Goal: Task Accomplishment & Management: Use online tool/utility

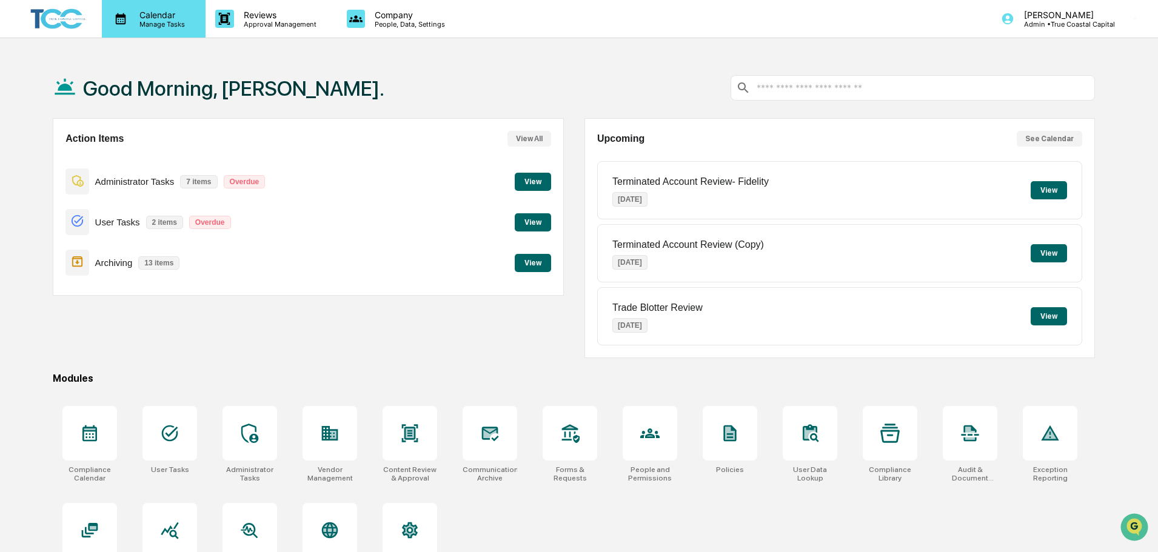
click at [180, 35] on div "Calendar Manage Tasks" at bounding box center [154, 19] width 104 height 38
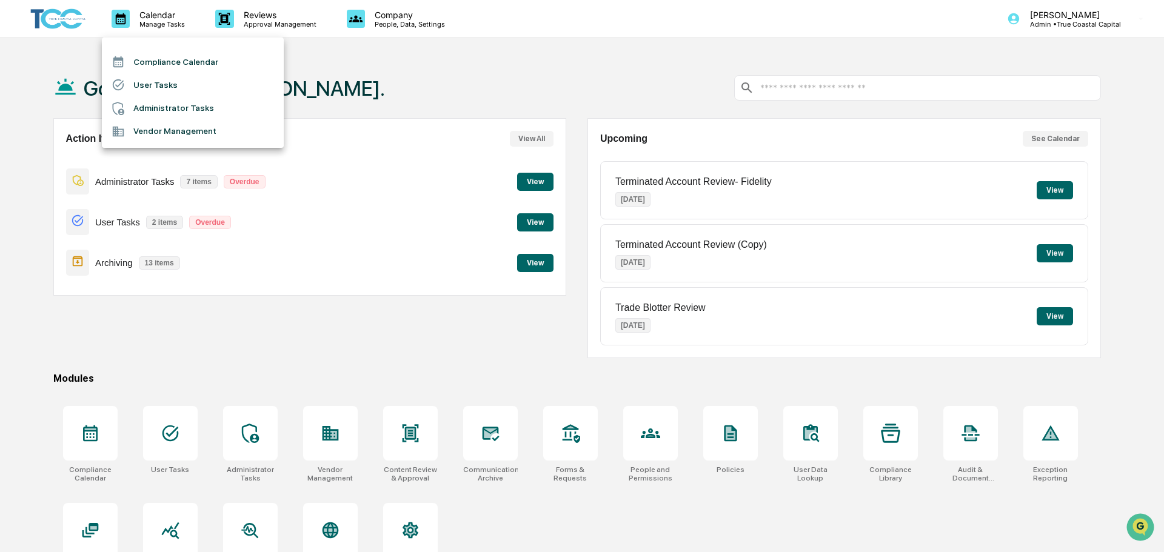
click at [185, 119] on li "Administrator Tasks" at bounding box center [193, 108] width 182 height 23
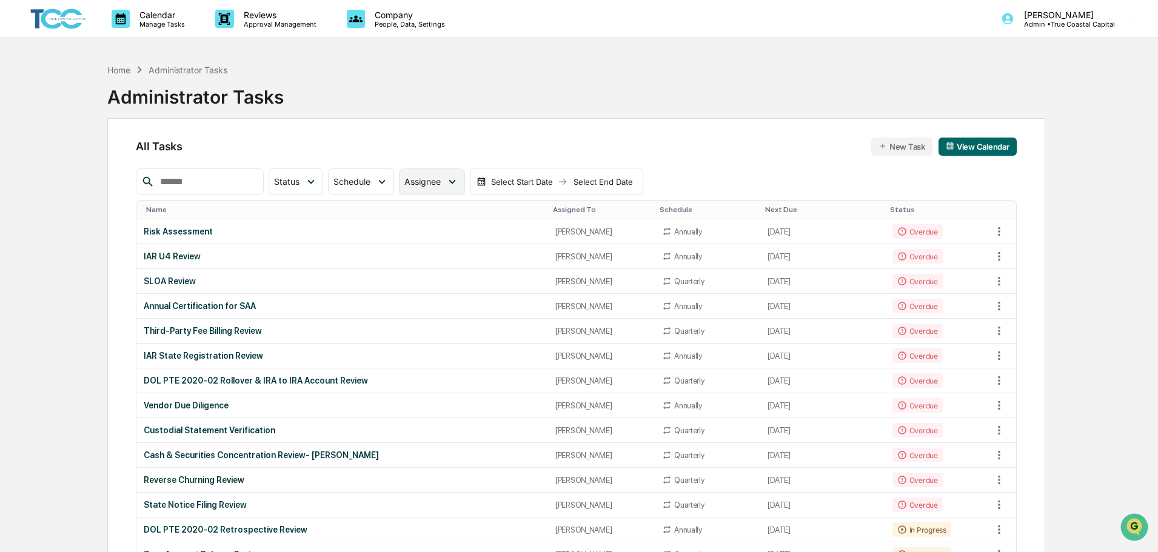
click at [464, 189] on div "Assignee" at bounding box center [431, 182] width 65 height 27
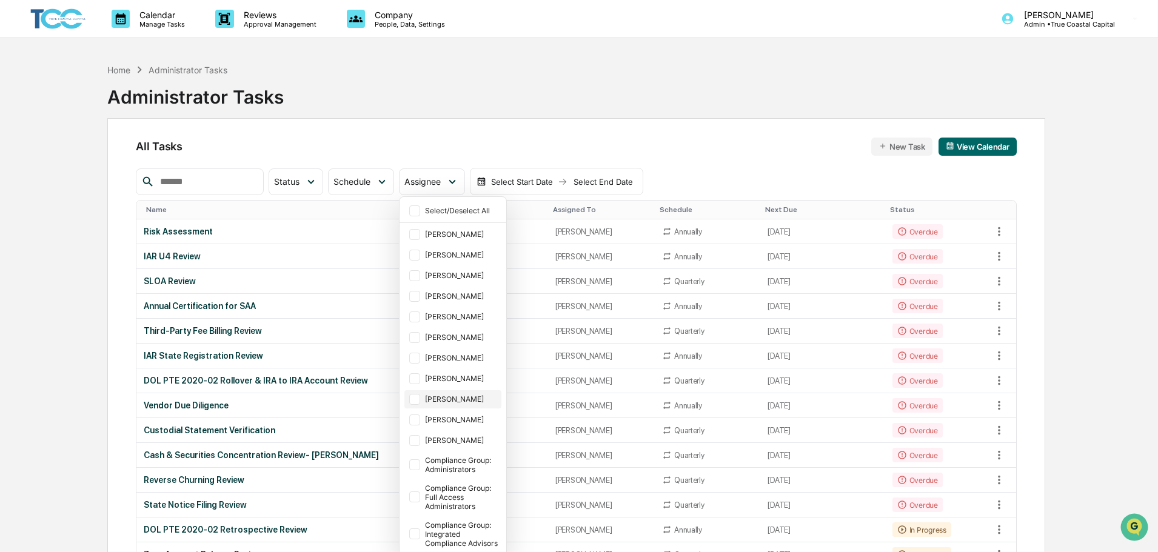
click at [472, 399] on div "[PERSON_NAME]" at bounding box center [462, 399] width 74 height 9
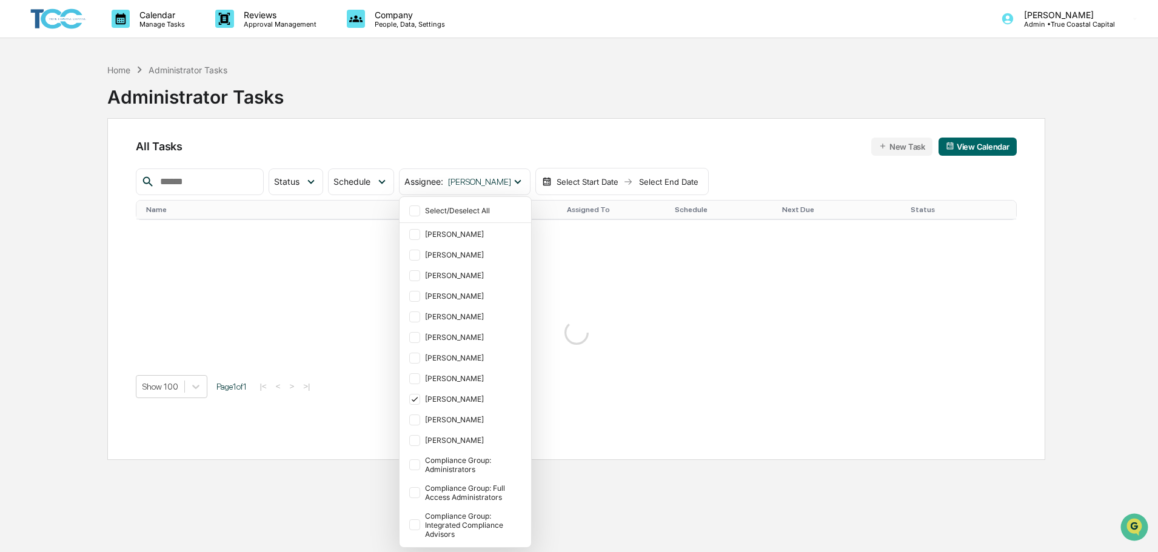
click at [625, 101] on div "Home Administrator Tasks Administrator Tasks" at bounding box center [576, 88] width 938 height 61
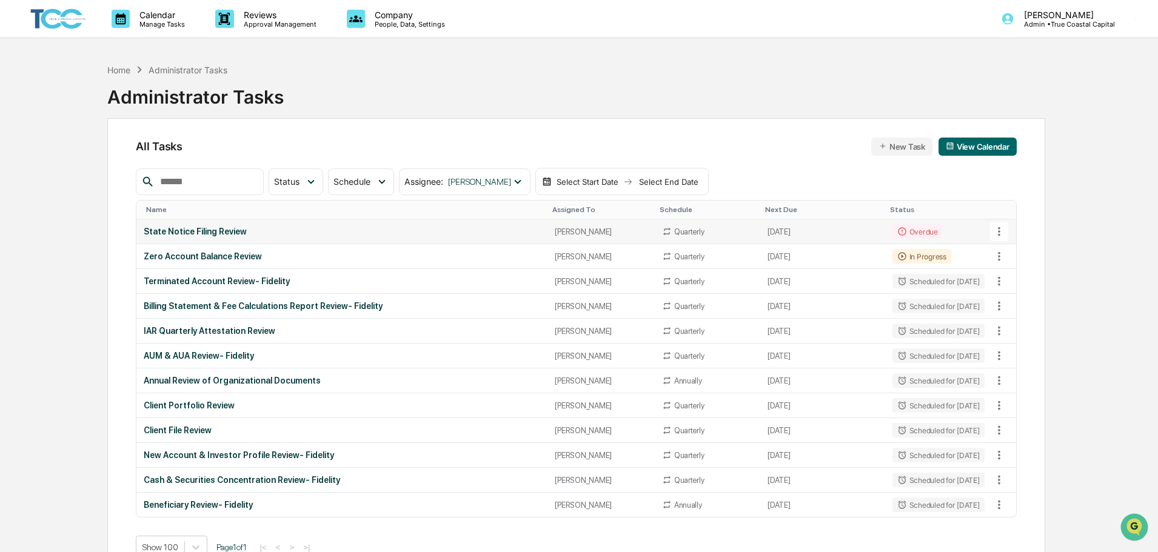
click at [315, 229] on div "State Notice Filing Review" at bounding box center [342, 232] width 396 height 10
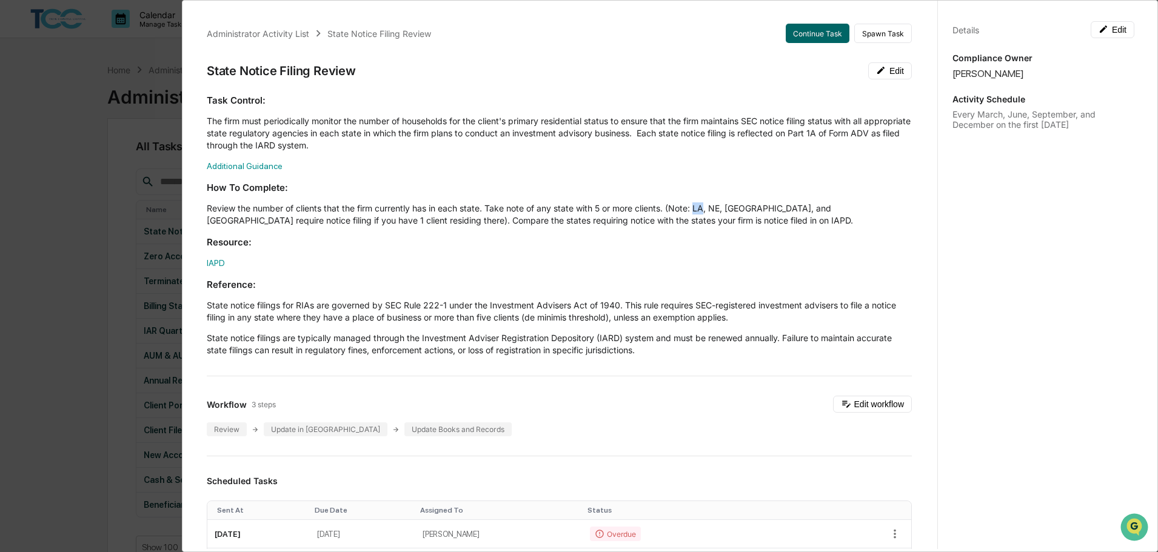
drag, startPoint x: 707, startPoint y: 208, endPoint x: 697, endPoint y: 210, distance: 10.6
click at [697, 210] on p "Review the number of clients that the firm currently has in each state. Take no…" at bounding box center [559, 214] width 705 height 24
drag, startPoint x: 723, startPoint y: 207, endPoint x: 714, endPoint y: 207, distance: 8.5
click at [714, 207] on p "Review the number of clients that the firm currently has in each state. Take no…" at bounding box center [559, 214] width 705 height 24
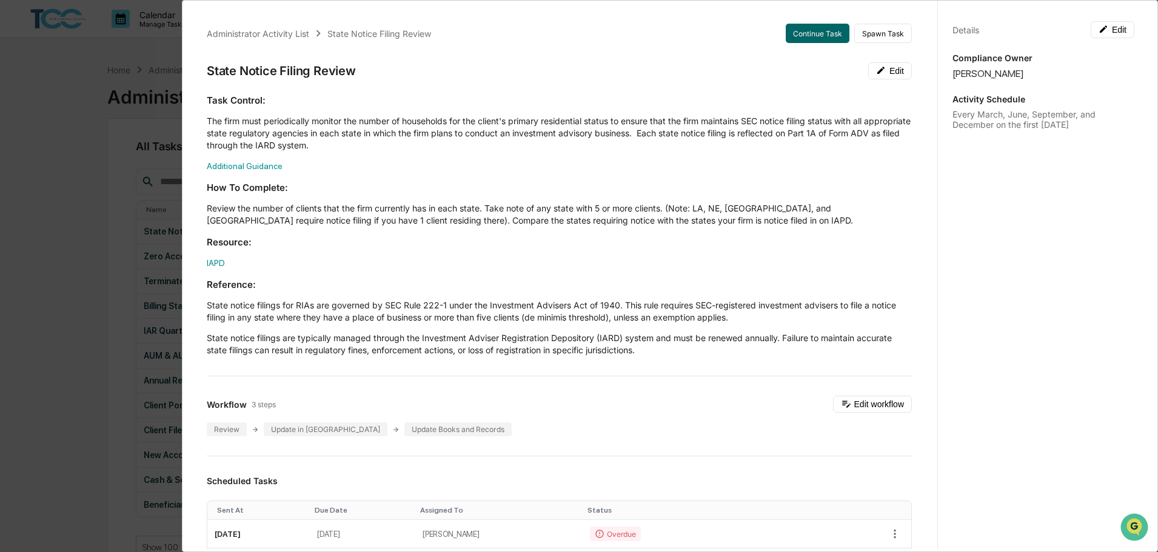
click at [730, 208] on p "Review the number of clients that the firm currently has in each state. Take no…" at bounding box center [559, 214] width 705 height 24
click at [822, 33] on button "Continue Task" at bounding box center [818, 33] width 64 height 19
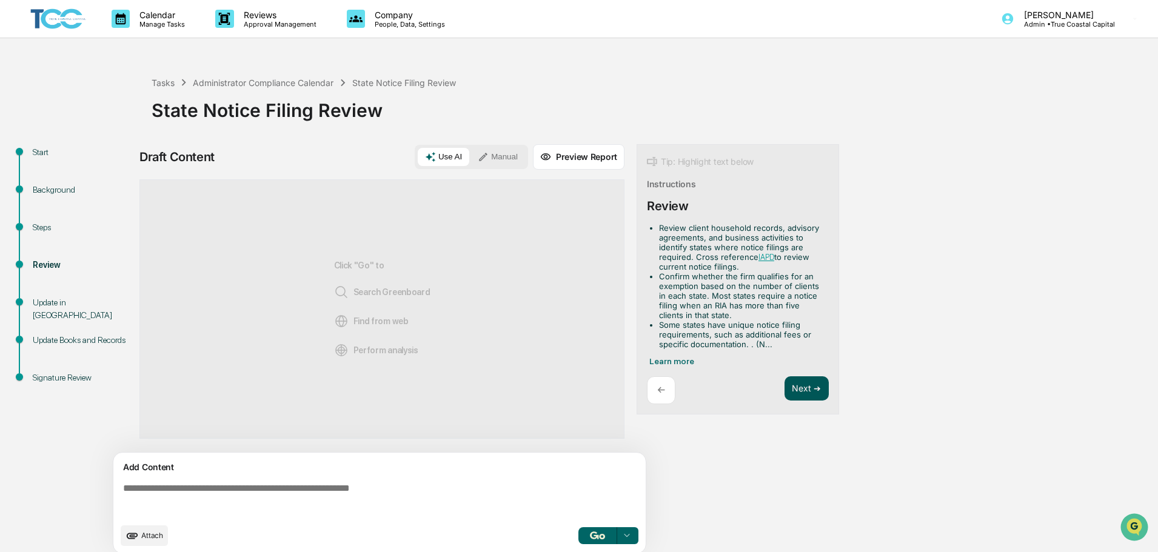
click at [796, 390] on button "Next ➔" at bounding box center [806, 388] width 44 height 25
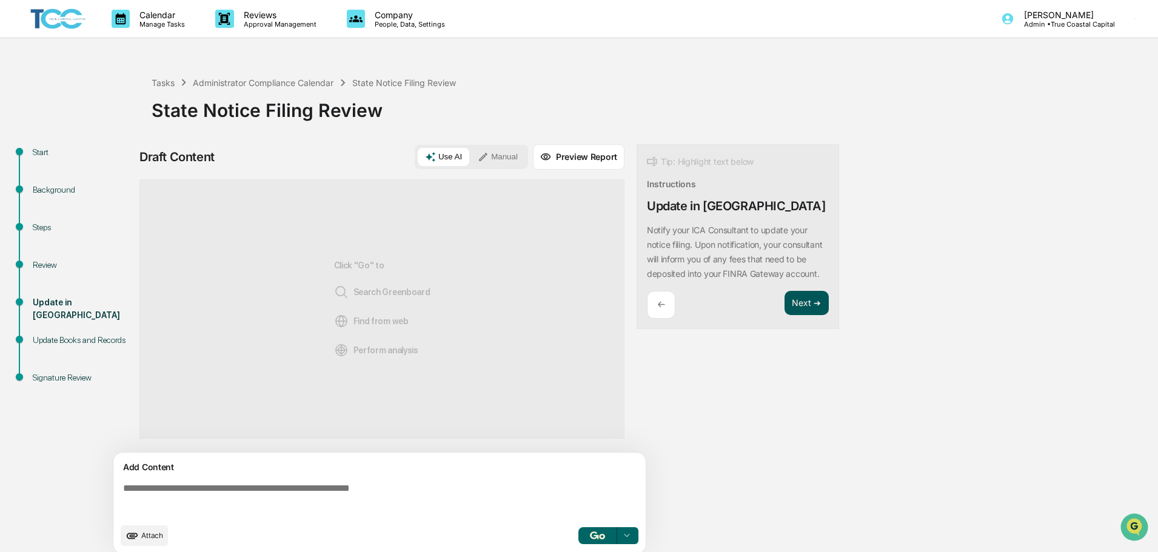
click at [803, 309] on button "Next ➔" at bounding box center [806, 303] width 44 height 25
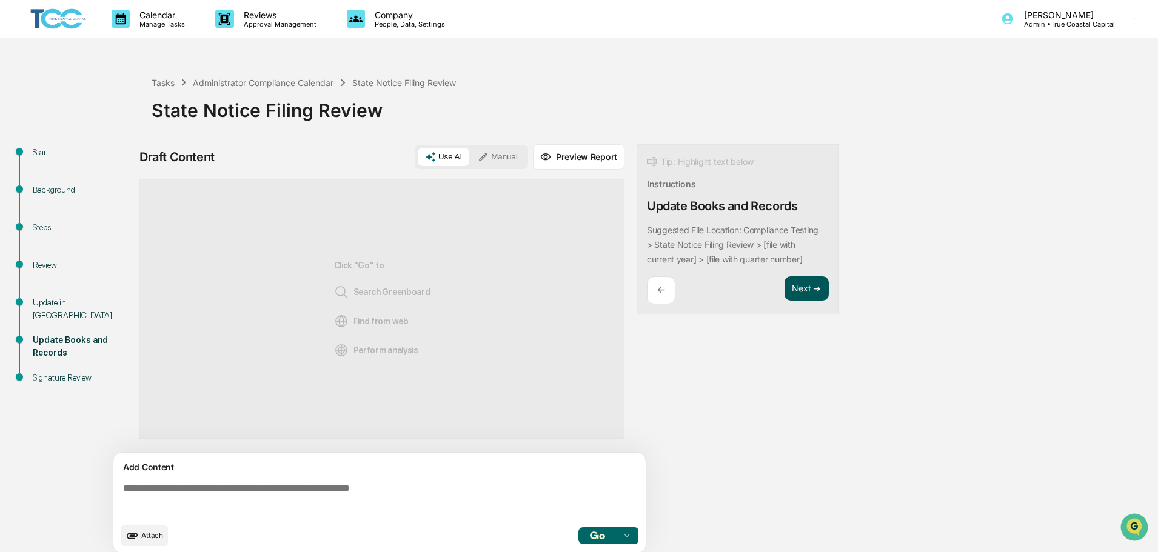
click at [807, 293] on button "Next ➔" at bounding box center [806, 288] width 44 height 25
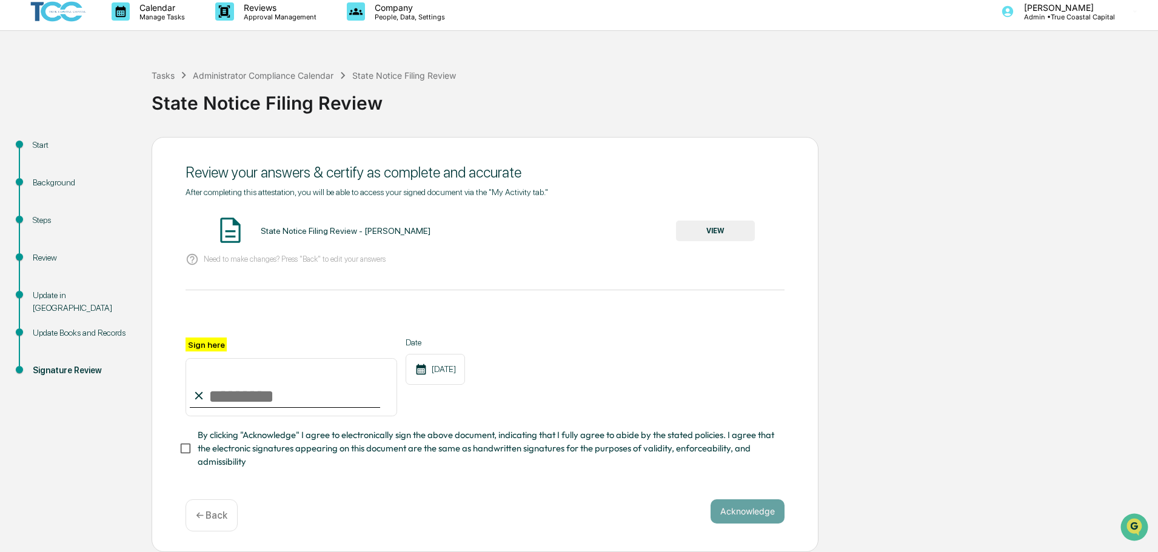
click at [210, 522] on div "← Back" at bounding box center [211, 515] width 52 height 32
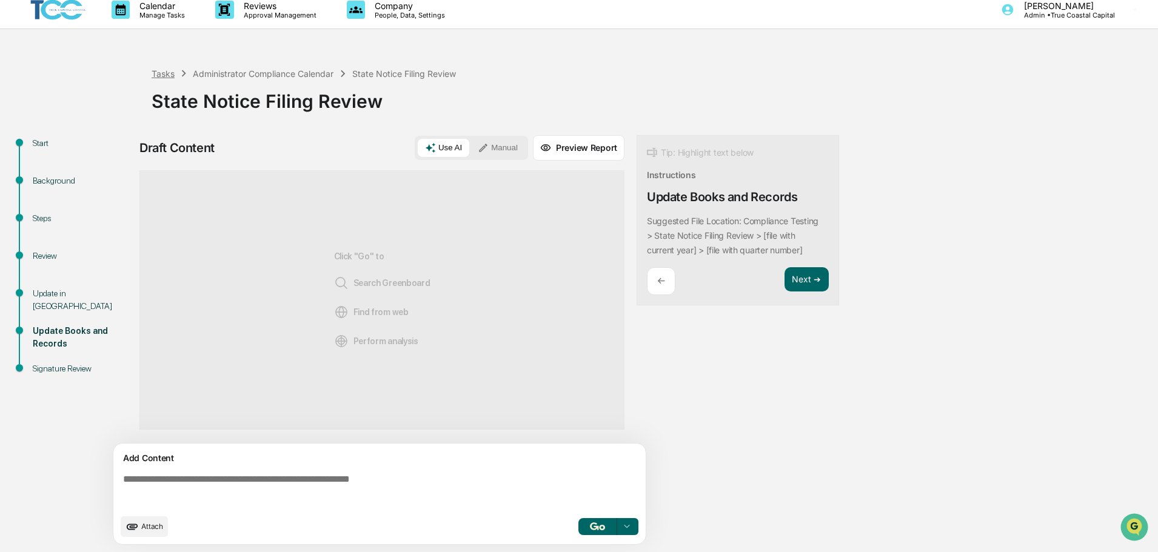
click at [172, 73] on div "Tasks" at bounding box center [163, 73] width 23 height 10
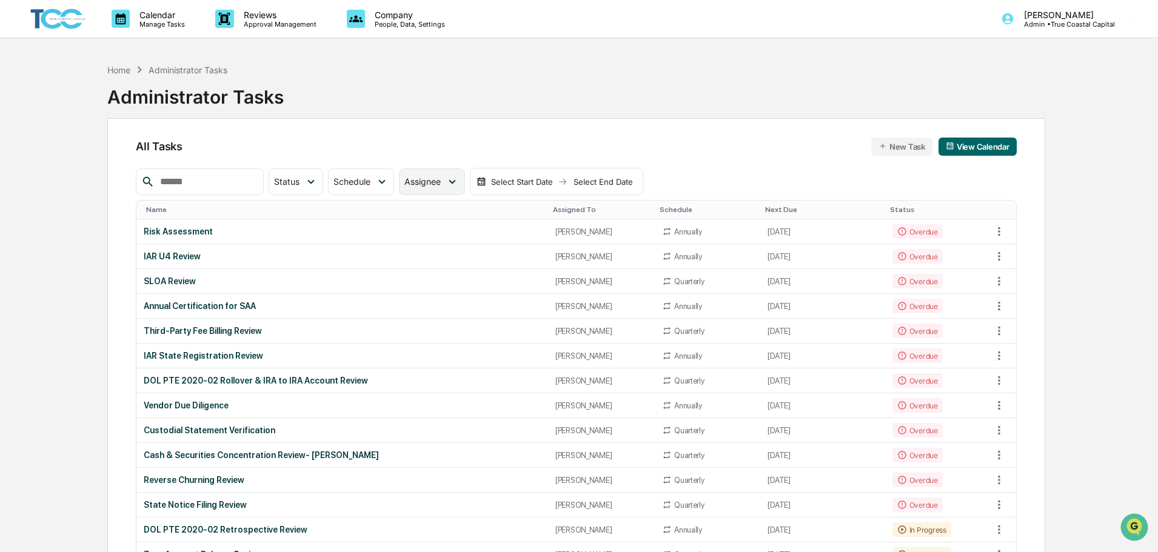
click at [446, 179] on div "Assignee" at bounding box center [424, 181] width 41 height 10
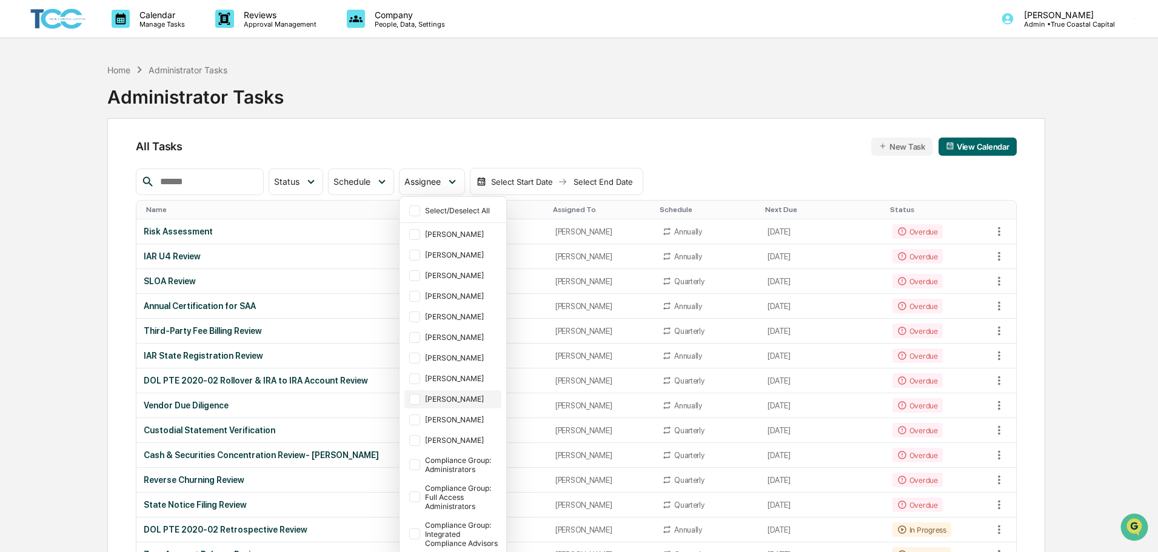
click at [484, 399] on div "[PERSON_NAME]" at bounding box center [462, 399] width 74 height 9
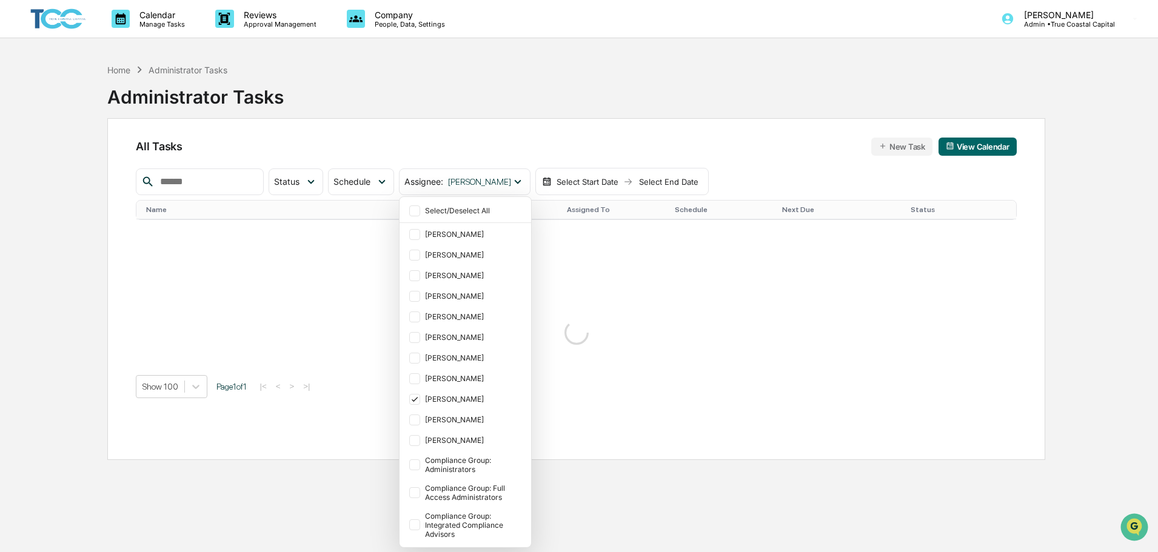
click at [602, 134] on div "All Tasks New Task View Calendar Status Select/Deselect All Done In Progress Ac…" at bounding box center [576, 289] width 938 height 342
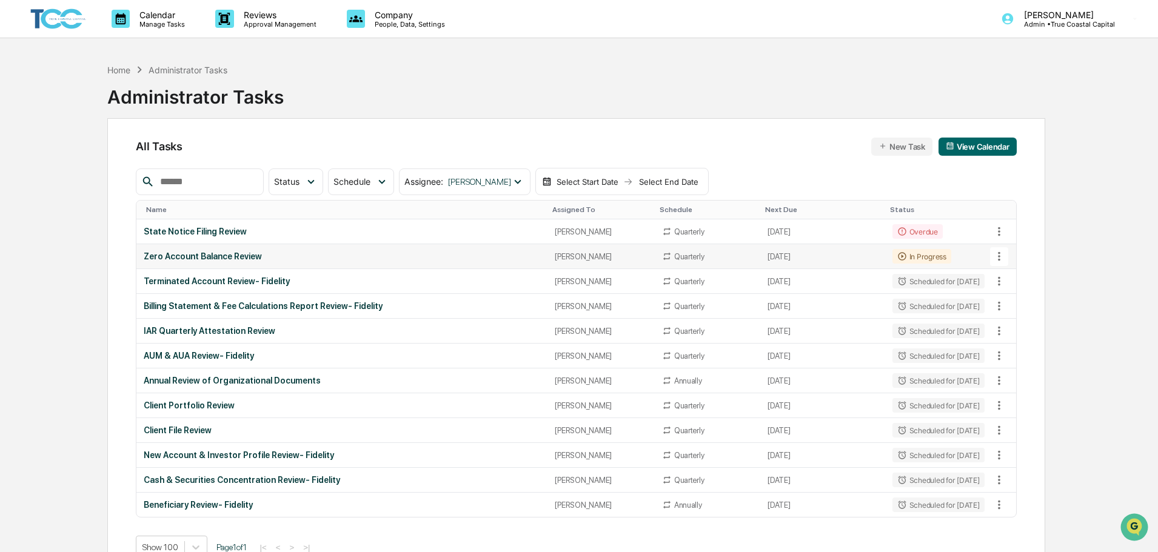
click at [321, 259] on div "Zero Account Balance Review" at bounding box center [342, 257] width 396 height 10
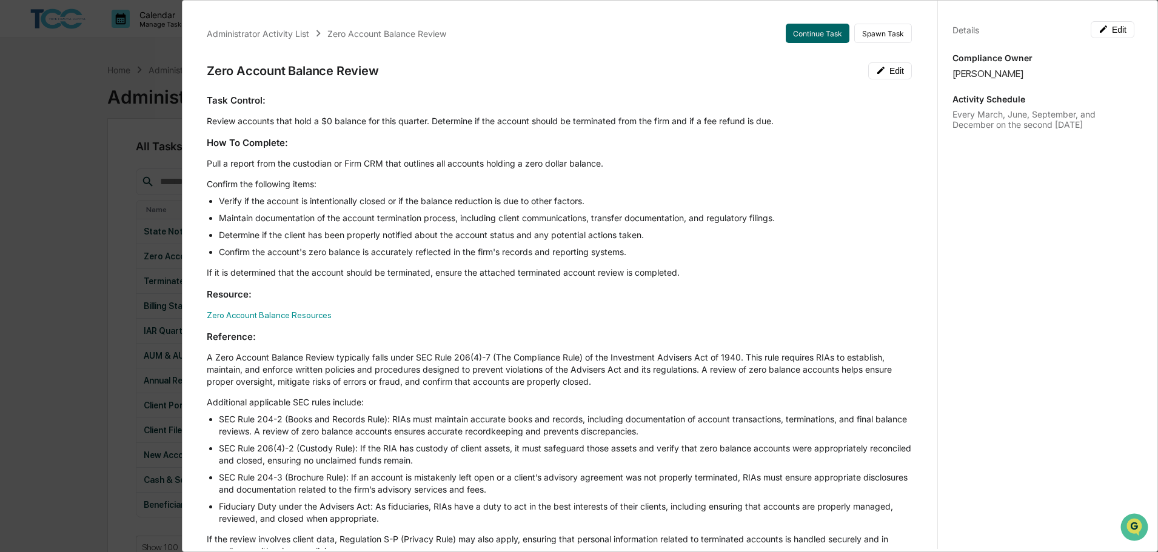
click at [24, 216] on div "Administrator Activity List Zero Account Balance Review Continue Task Spawn Tas…" at bounding box center [579, 276] width 1158 height 552
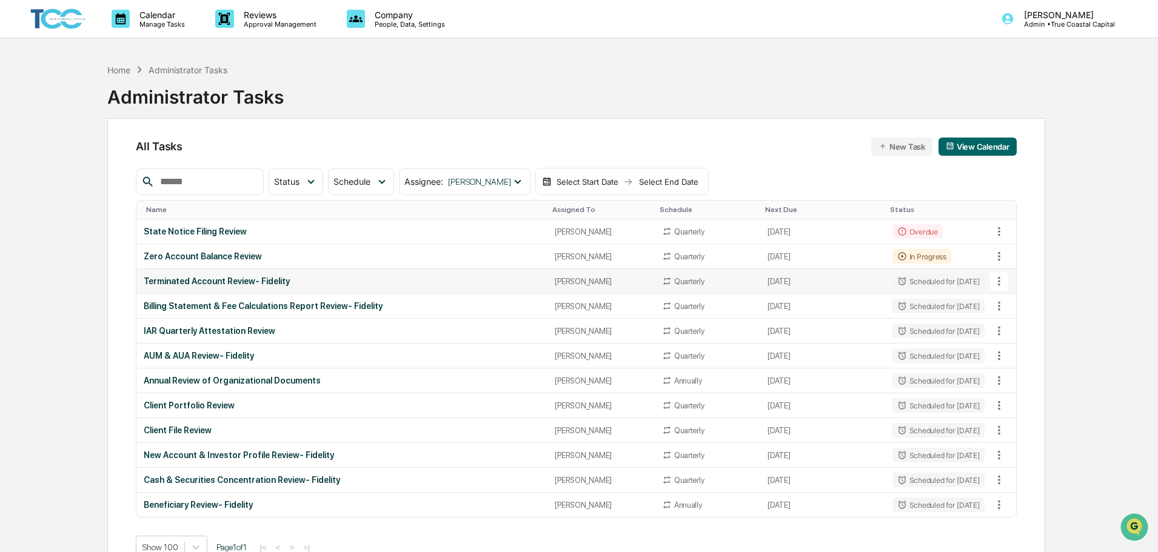
click at [836, 283] on td "[DATE]" at bounding box center [822, 281] width 124 height 25
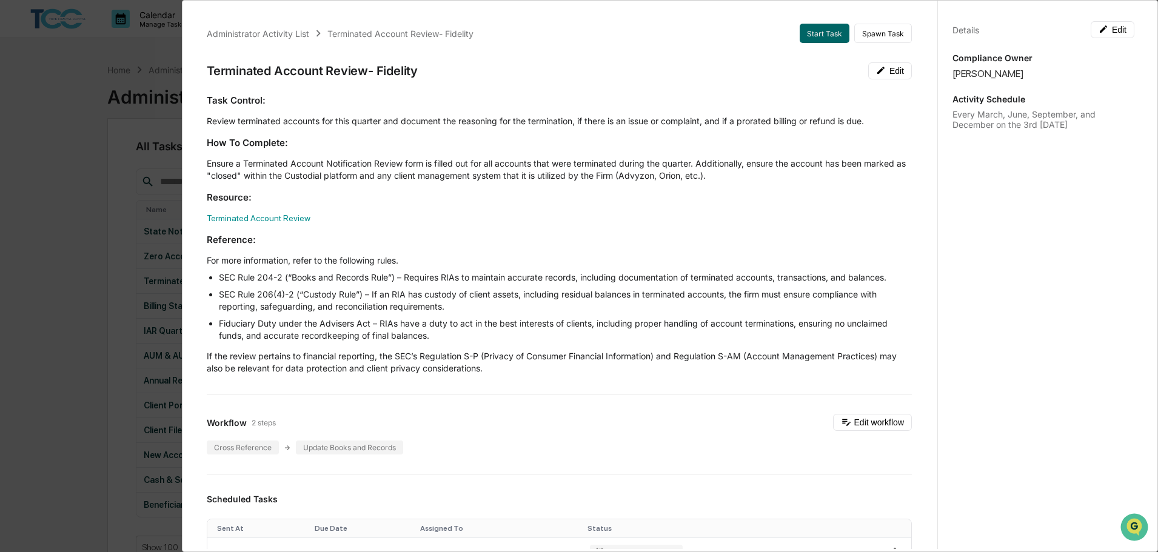
click at [63, 270] on div "Administrator Activity List Terminated Account Review- Fidelity Start Task Spaw…" at bounding box center [579, 276] width 1158 height 552
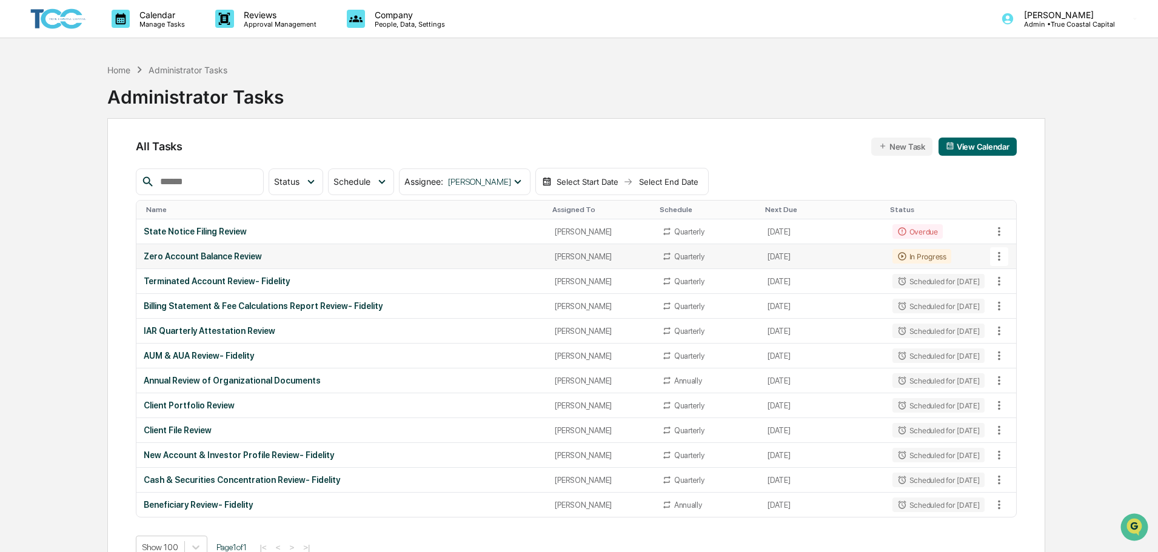
click at [761, 258] on td "[DATE]" at bounding box center [822, 256] width 124 height 25
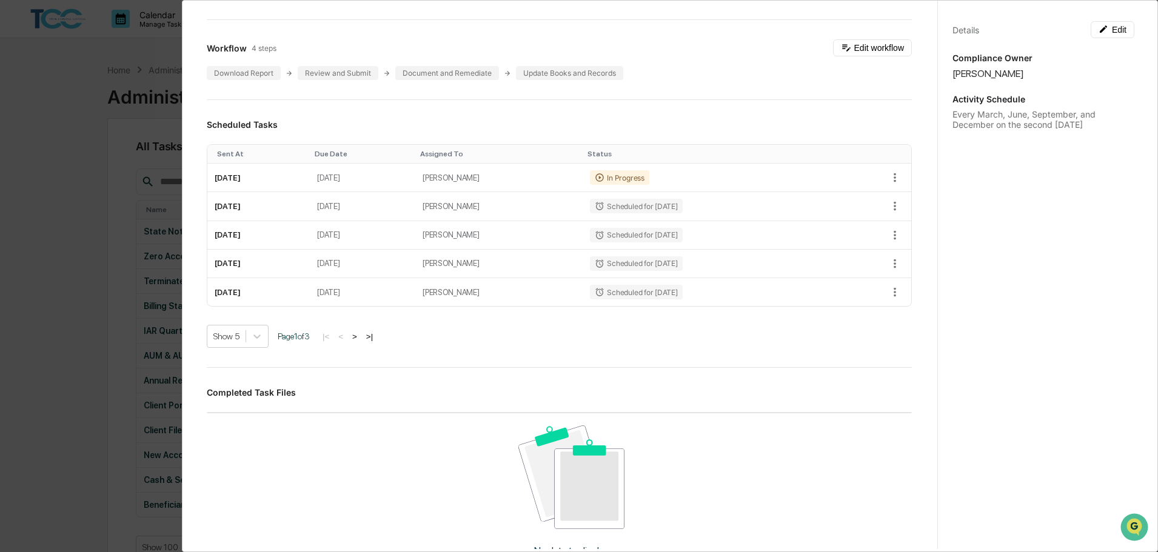
scroll to position [364, 0]
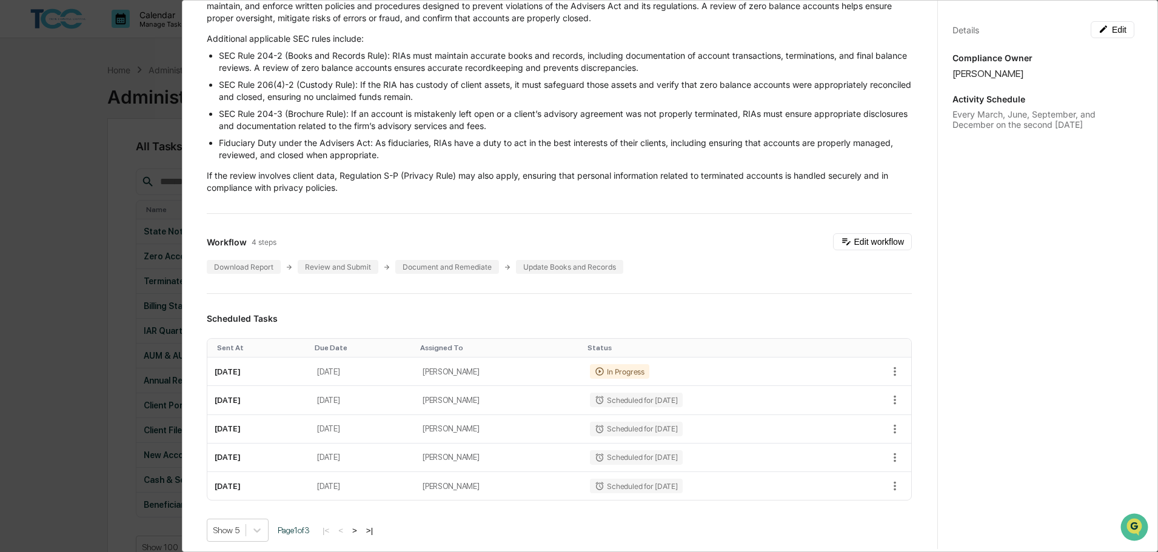
click at [2, 255] on div "Administrator Activity List Zero Account Balance Review Continue Task Spawn Tas…" at bounding box center [579, 276] width 1158 height 552
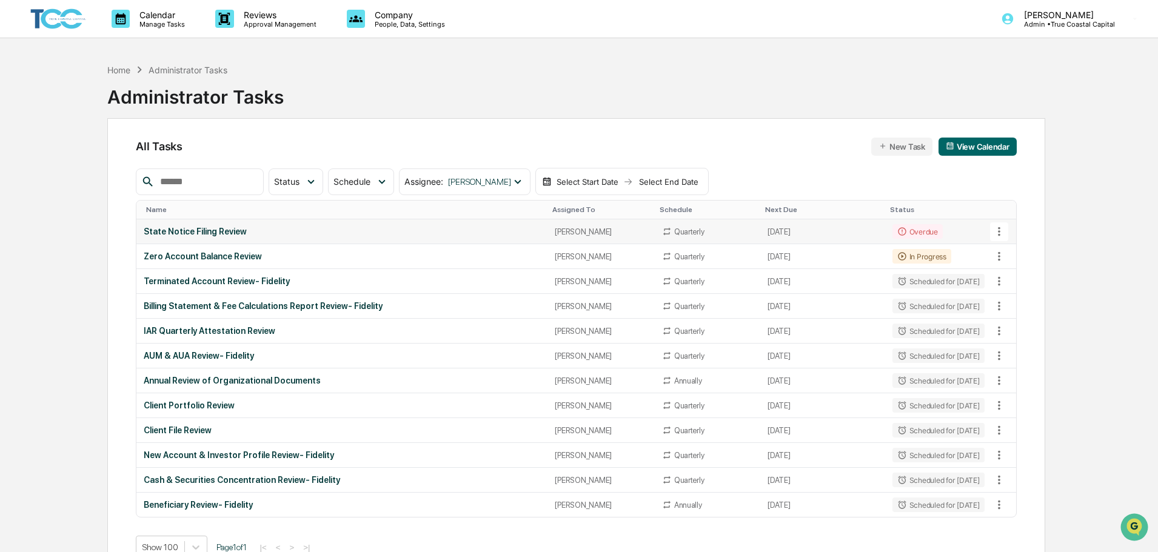
click at [789, 236] on td "[DATE]" at bounding box center [822, 231] width 124 height 25
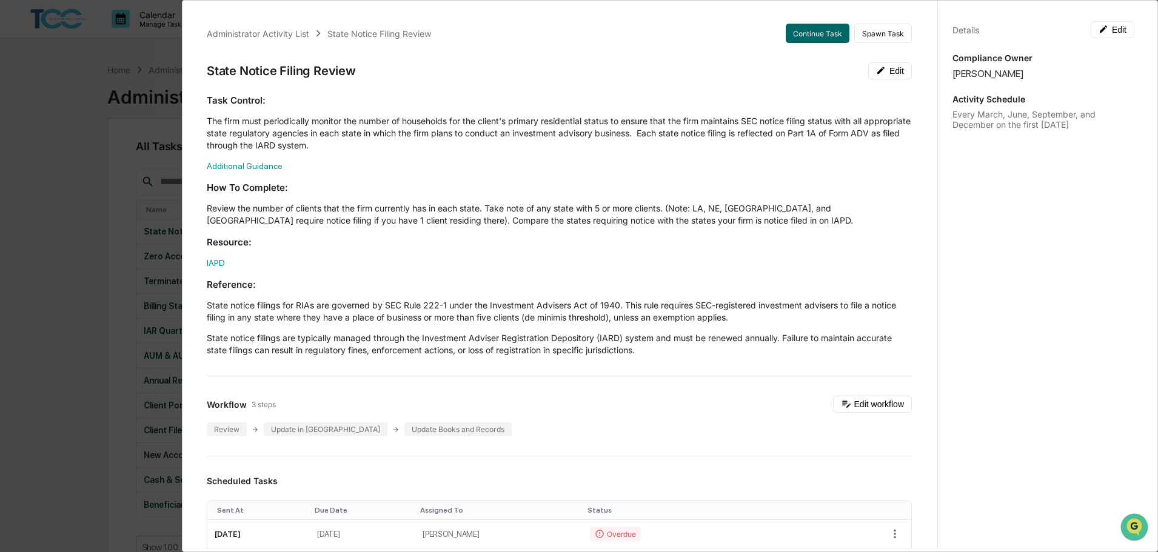
drag, startPoint x: 23, startPoint y: 230, endPoint x: 28, endPoint y: 225, distance: 6.9
click at [26, 230] on div "Administrator Activity List State Notice Filing Review Continue Task Spawn Task…" at bounding box center [579, 276] width 1158 height 552
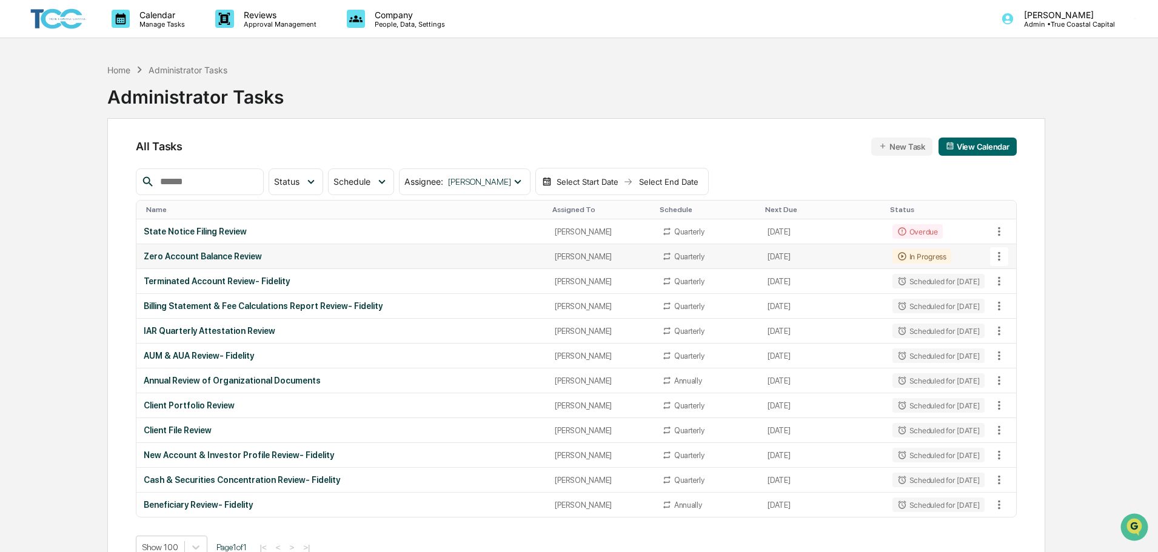
click at [495, 256] on div "Zero Account Balance Review" at bounding box center [342, 257] width 396 height 10
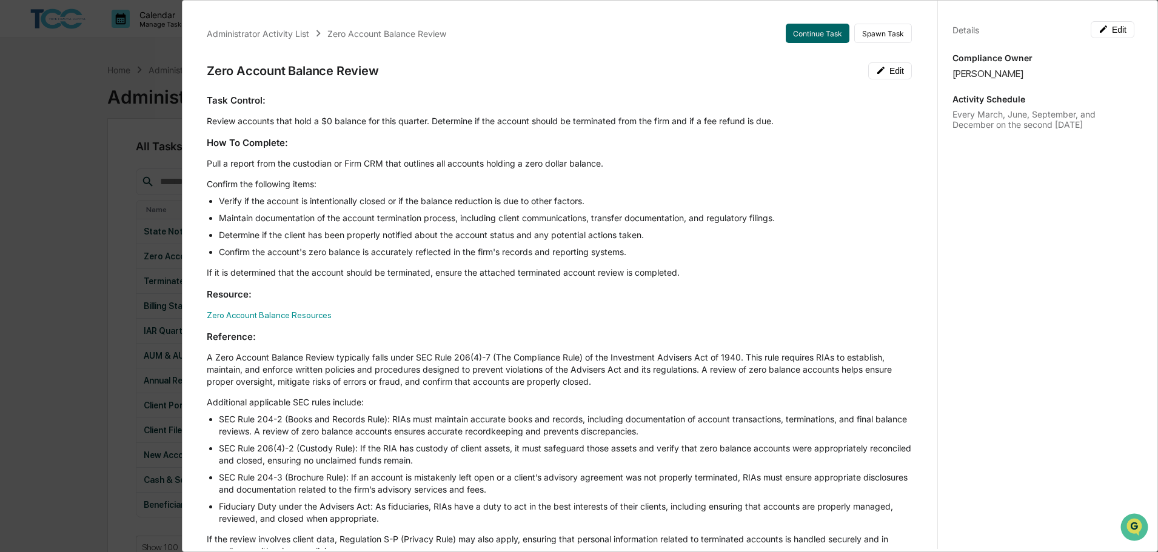
click at [60, 221] on div "Administrator Activity List Zero Account Balance Review Continue Task Spawn Tas…" at bounding box center [579, 276] width 1158 height 552
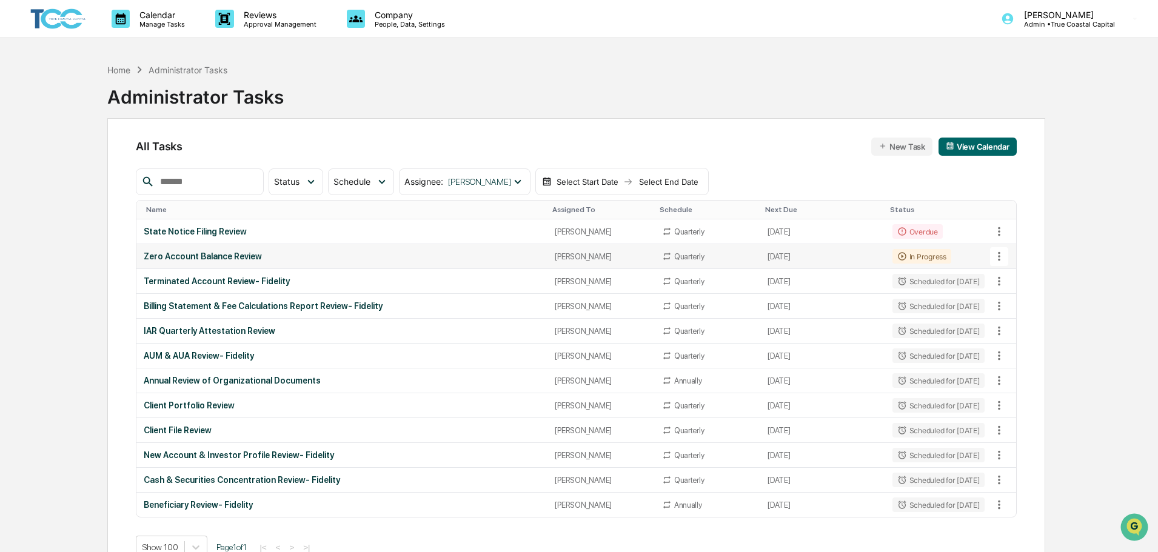
click at [1001, 255] on icon at bounding box center [998, 256] width 13 height 13
click at [1096, 236] on div at bounding box center [582, 276] width 1164 height 552
click at [492, 254] on div "Zero Account Balance Review" at bounding box center [342, 257] width 396 height 10
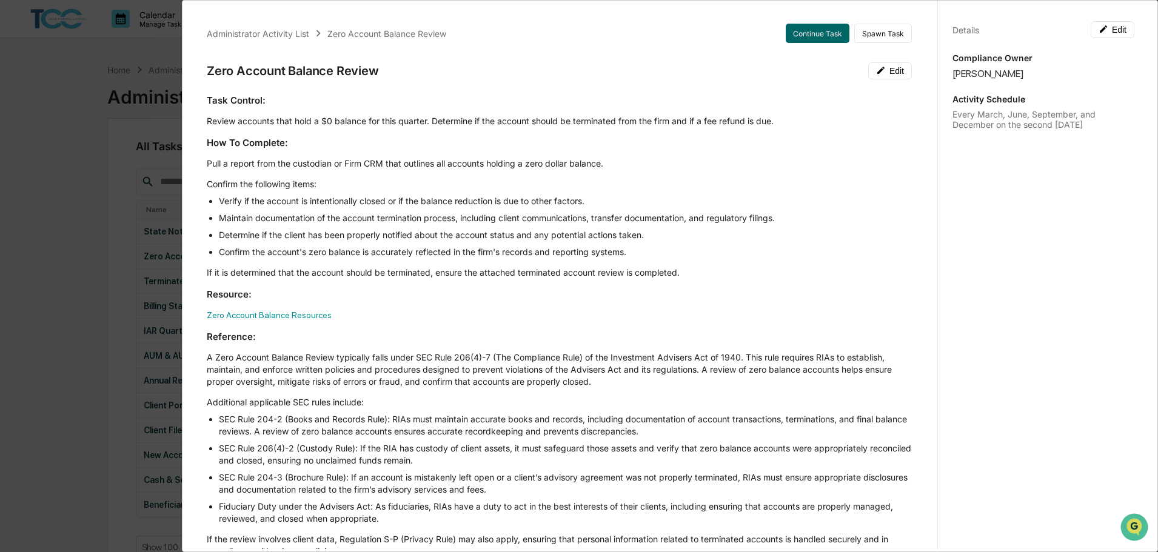
drag, startPoint x: 17, startPoint y: 219, endPoint x: 36, endPoint y: 216, distance: 19.7
click at [16, 220] on div "Administrator Activity List Zero Account Balance Review Continue Task Spawn Tas…" at bounding box center [579, 276] width 1158 height 552
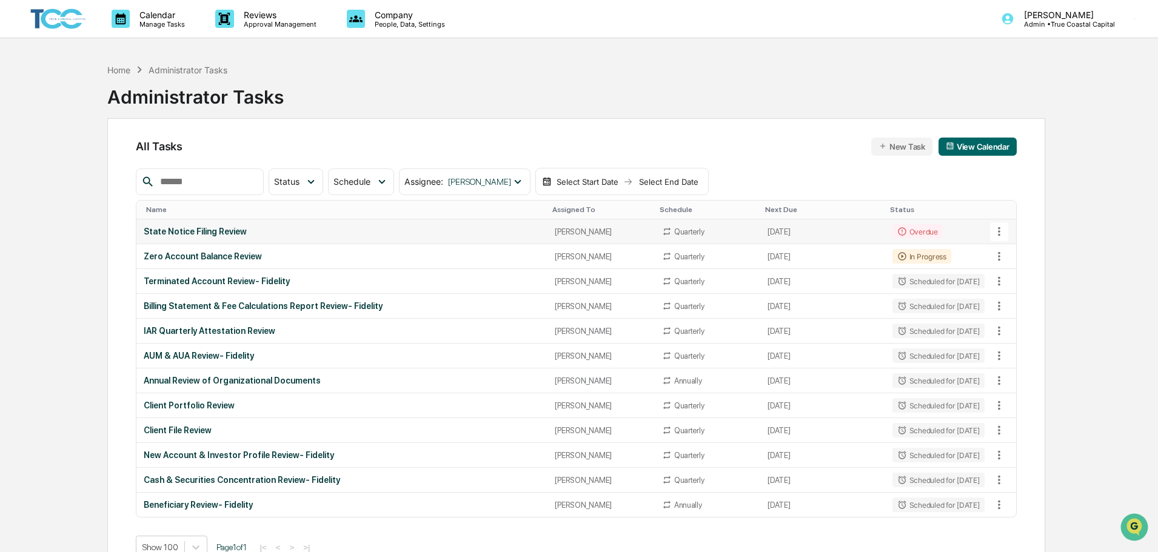
click at [261, 227] on div "State Notice Filing Review" at bounding box center [342, 232] width 396 height 10
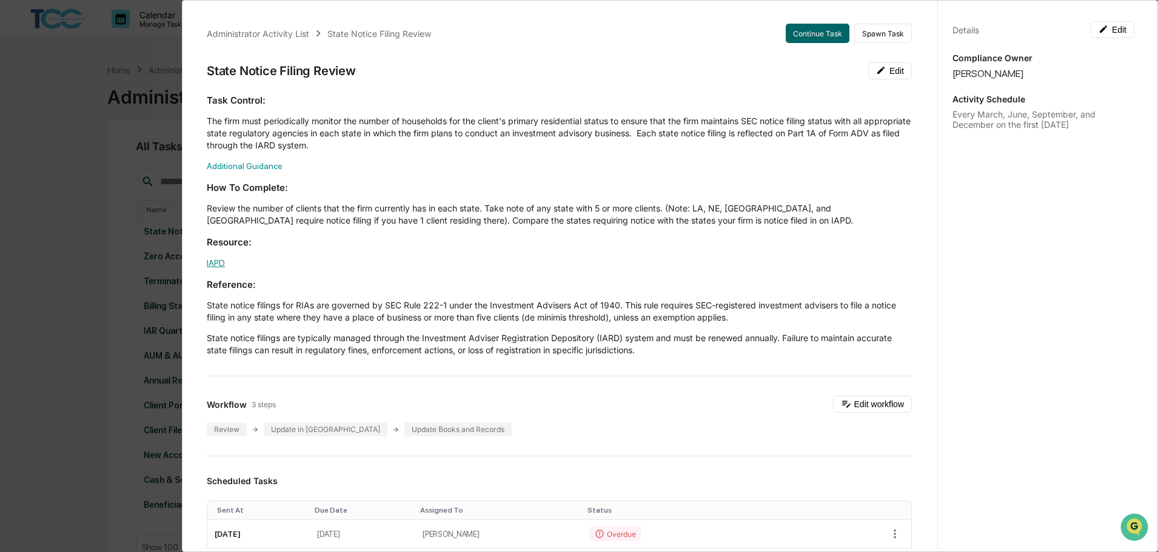
click at [222, 264] on link "IAPD" at bounding box center [216, 263] width 18 height 10
